Goal: Obtain resource: Download file/media

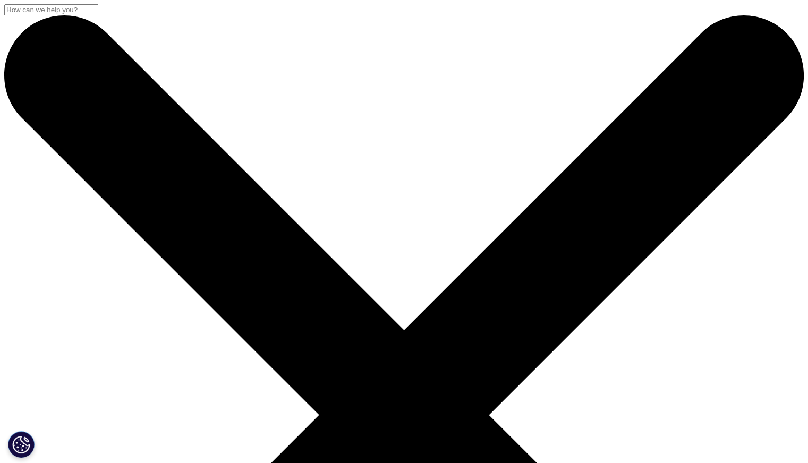
scroll to position [586, 627]
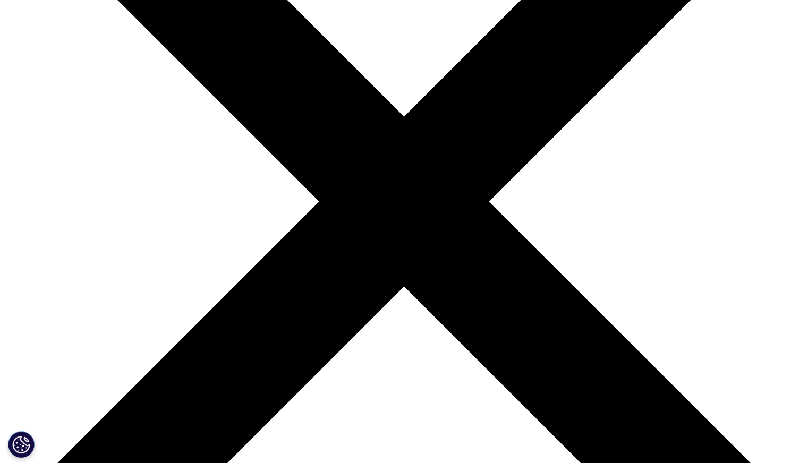
scroll to position [212, 0]
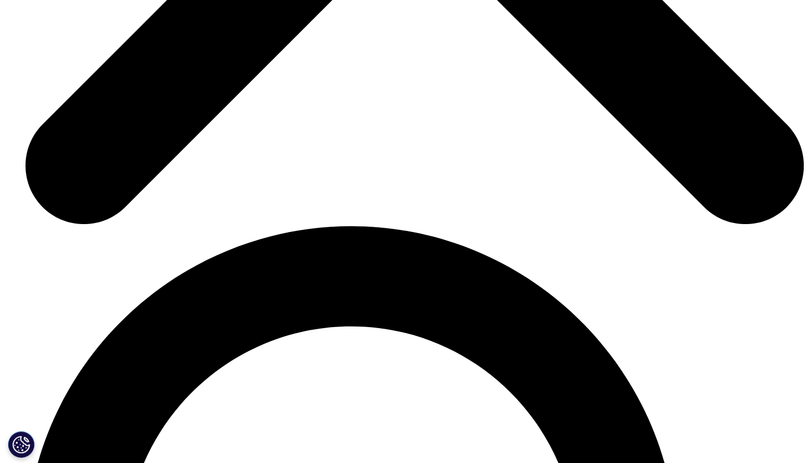
scroll to position [4088, 0]
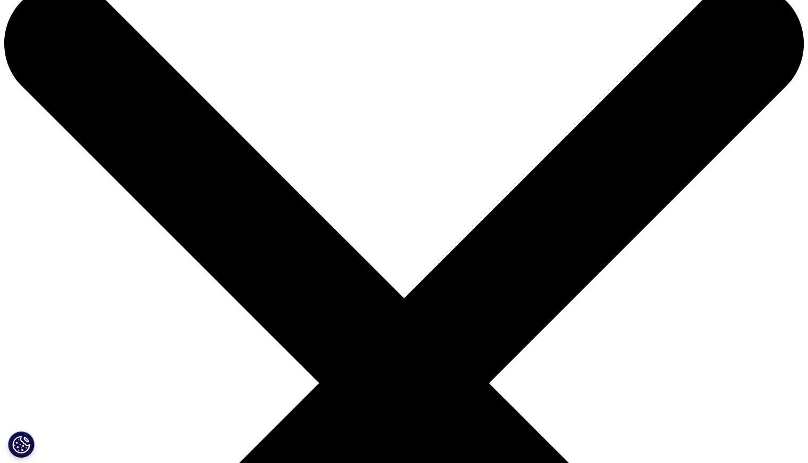
scroll to position [0, 0]
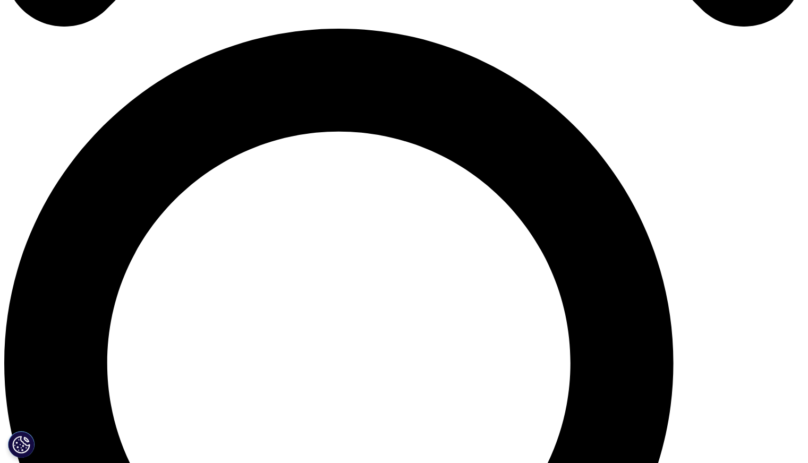
scroll to position [796, 0]
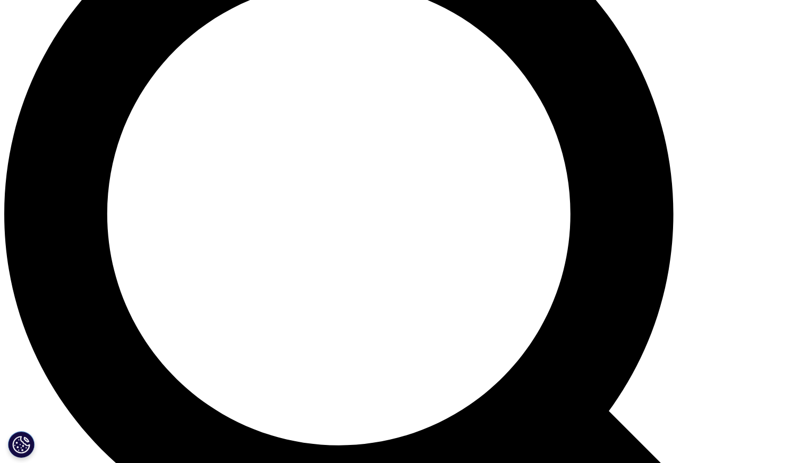
scroll to position [796, 0]
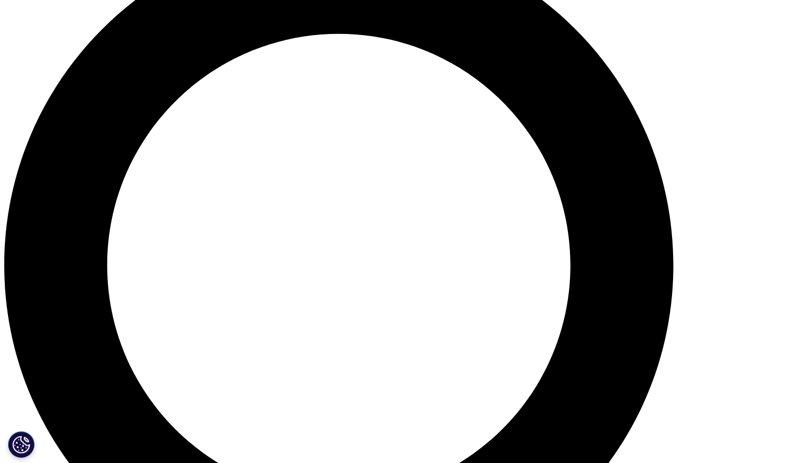
scroll to position [956, 0]
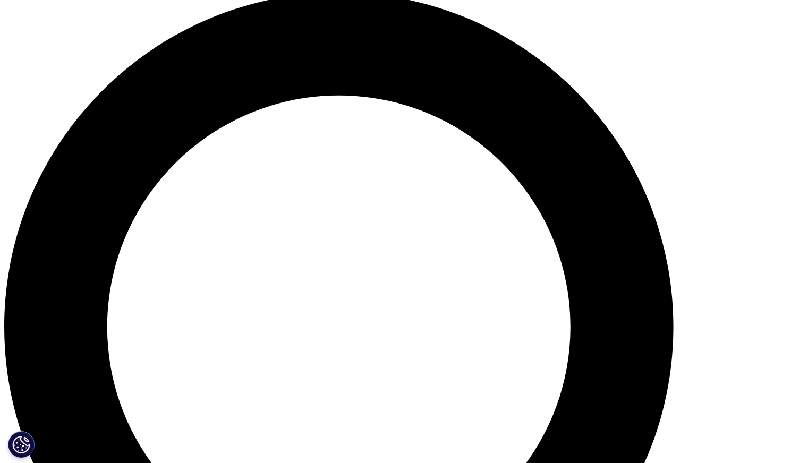
scroll to position [850, 0]
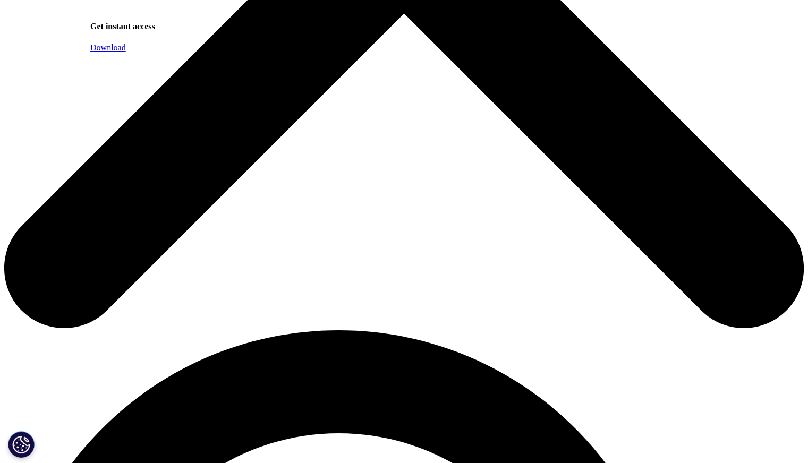
scroll to position [372, 0]
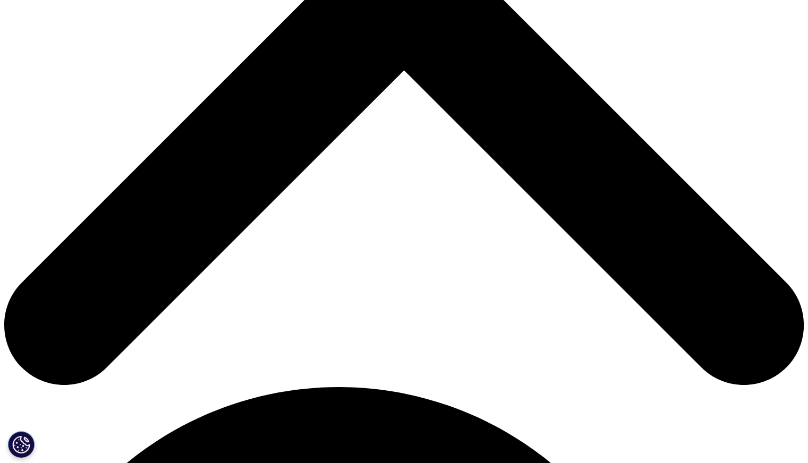
scroll to position [425, 0]
